Goal: Information Seeking & Learning: Learn about a topic

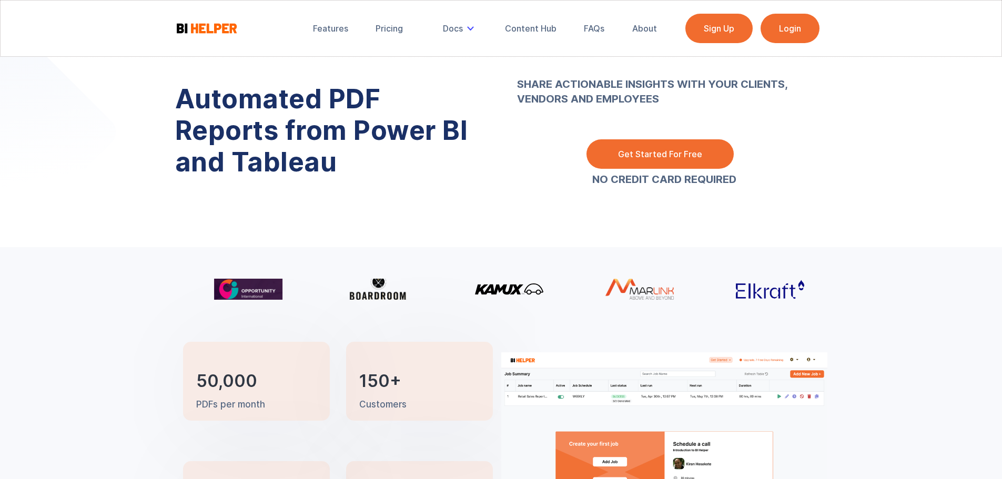
click at [781, 29] on link "Login" at bounding box center [790, 28] width 59 height 29
click at [583, 34] on link "FAQs" at bounding box center [593, 28] width 35 height 23
